Goal: Task Accomplishment & Management: Use online tool/utility

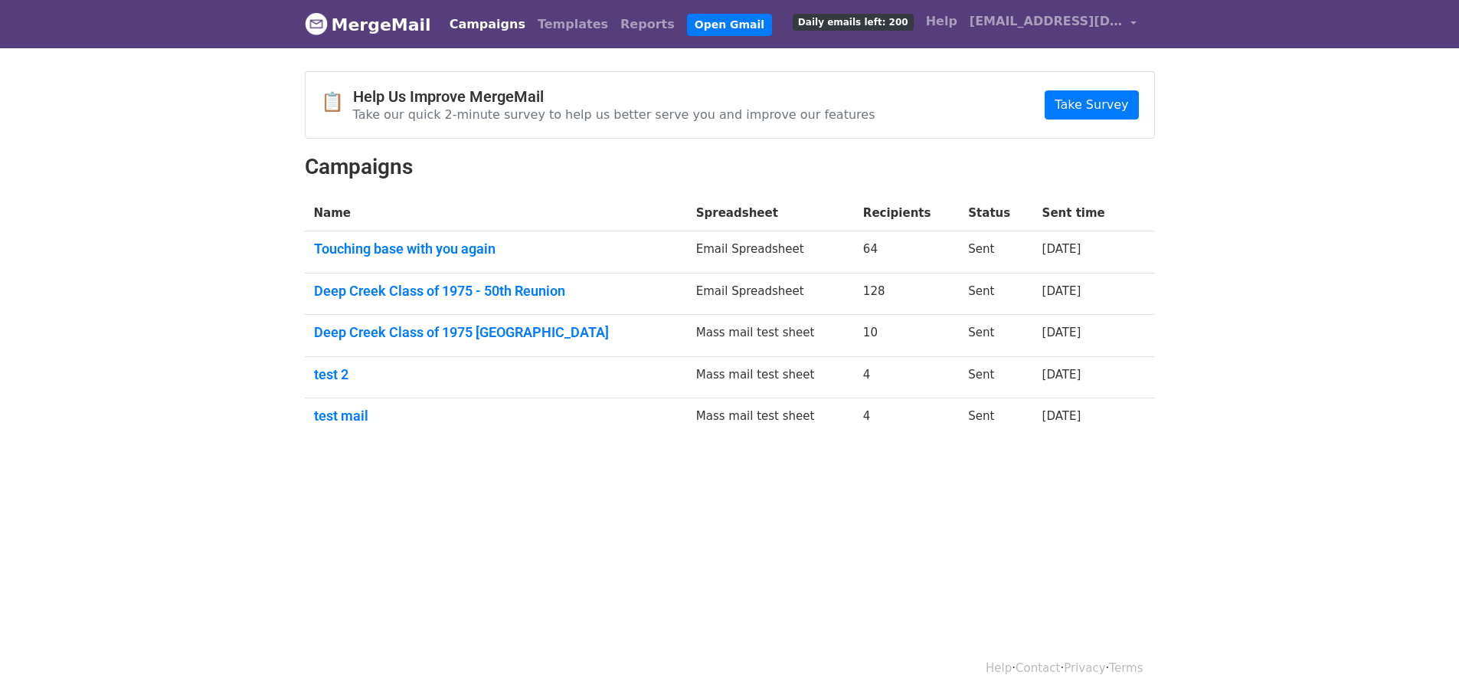
click at [468, 25] on link "Campaigns" at bounding box center [488, 24] width 88 height 31
click at [687, 21] on link "Open Gmail" at bounding box center [729, 25] width 85 height 22
